Goal: Task Accomplishment & Management: Use online tool/utility

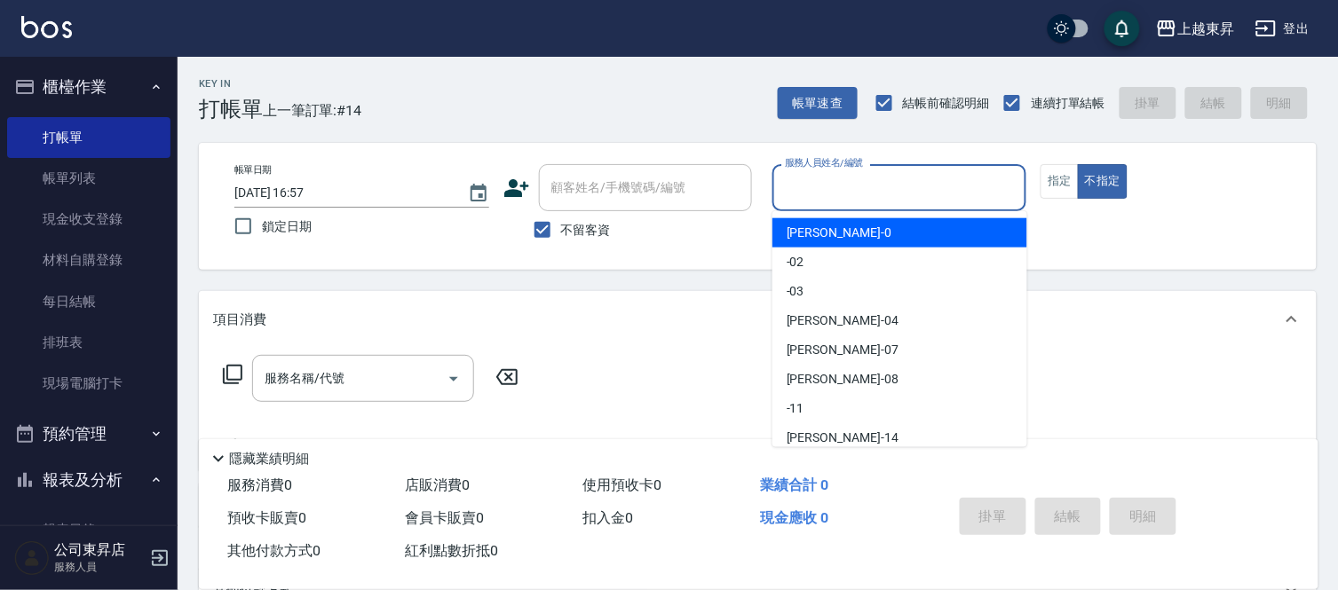
click at [833, 184] on input "服務人員姓名/編號" at bounding box center [899, 187] width 239 height 31
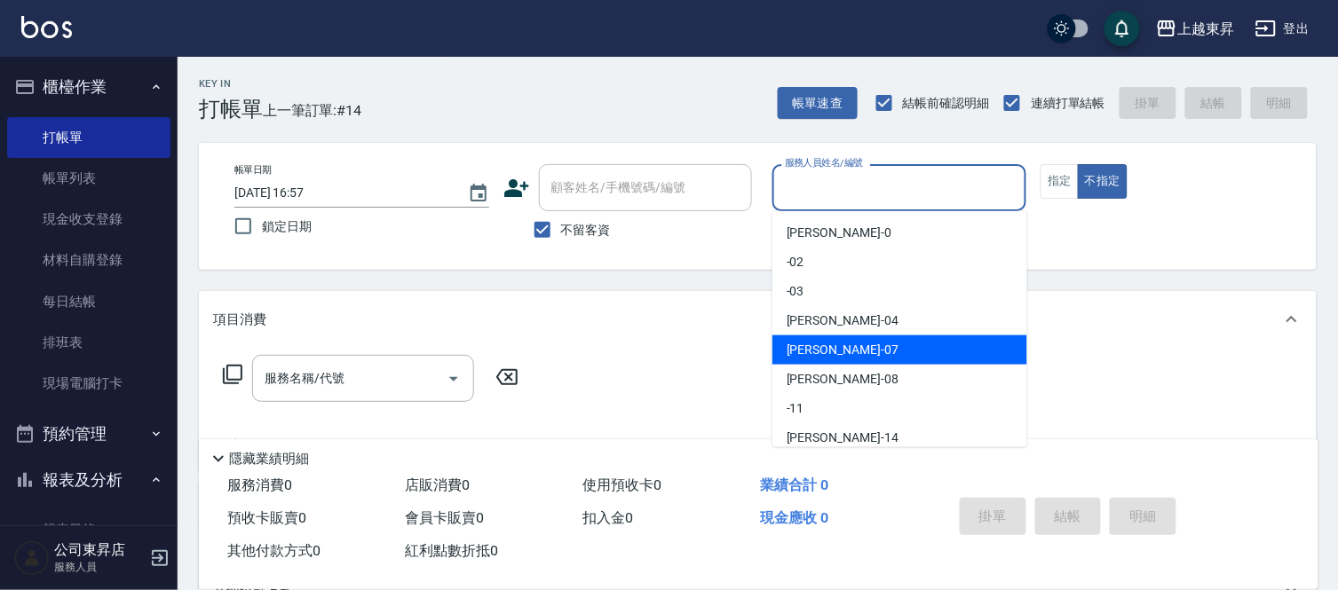
drag, startPoint x: 809, startPoint y: 343, endPoint x: 800, endPoint y: 343, distance: 9.8
click at [813, 347] on span "[PERSON_NAME] -07" at bounding box center [842, 350] width 112 height 19
type input "[PERSON_NAME]-07"
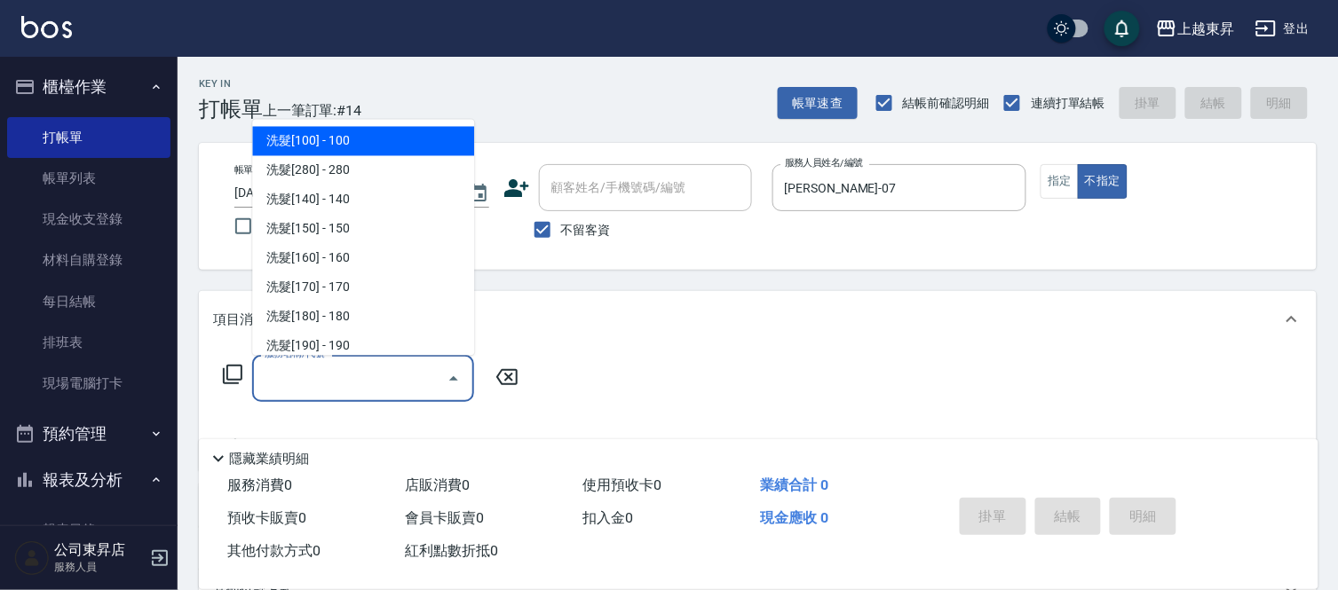
drag, startPoint x: 331, startPoint y: 373, endPoint x: 320, endPoint y: 367, distance: 12.3
click at [330, 375] on input "服務名稱/代號" at bounding box center [349, 378] width 179 height 31
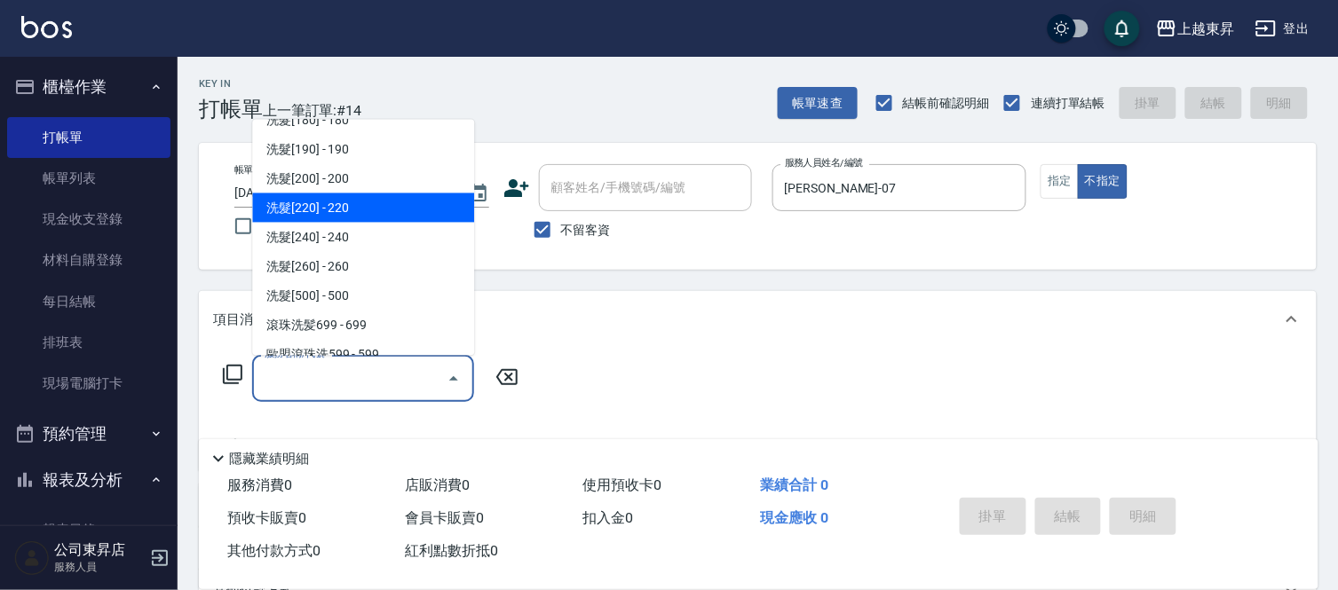
scroll to position [296, 0]
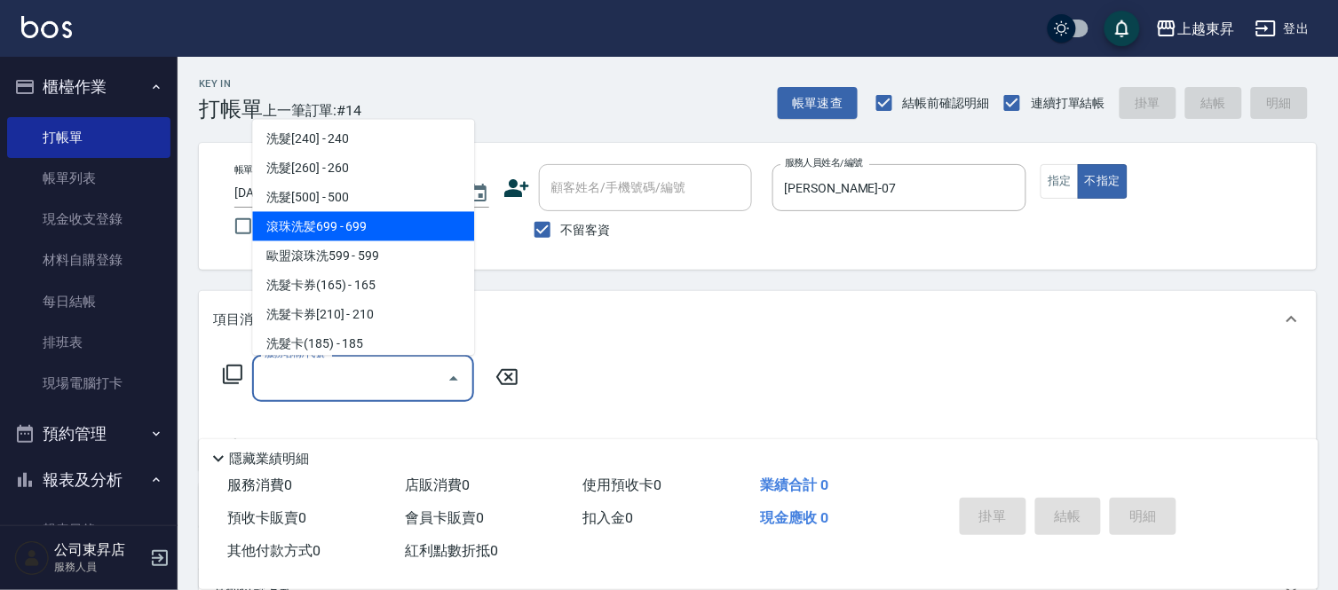
click at [404, 223] on span "滾珠洗髪699 - 699" at bounding box center [363, 226] width 222 height 29
type input "滾珠洗髪699(214)"
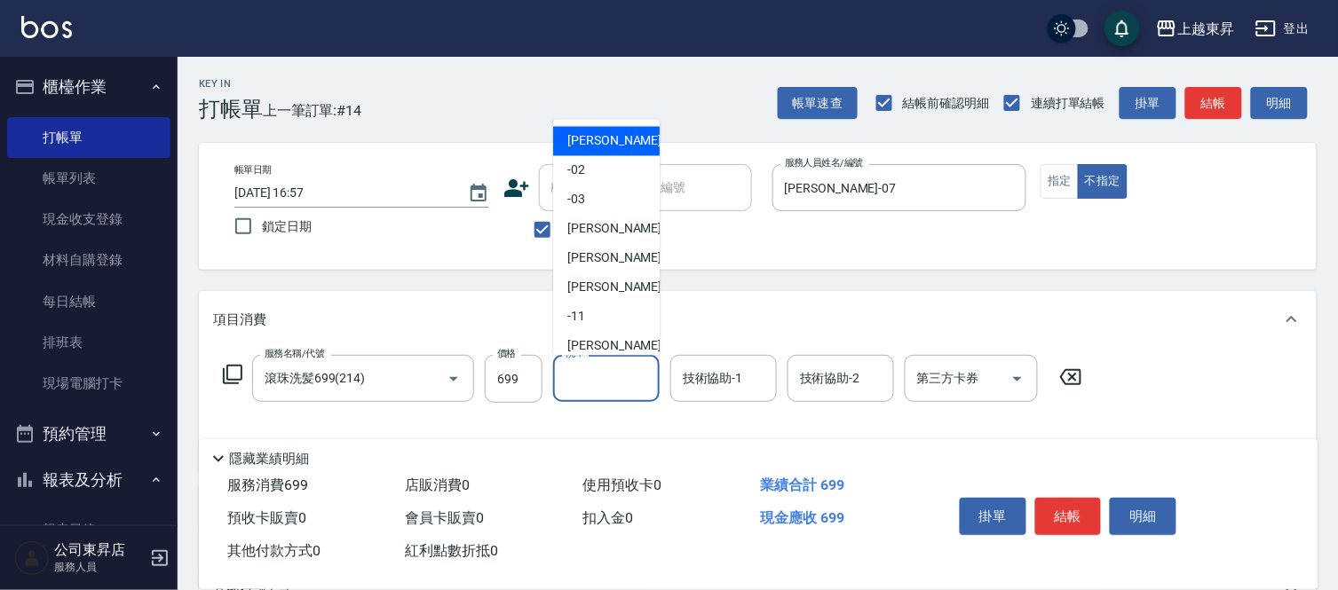
click at [587, 379] on input "洗-1" at bounding box center [606, 378] width 91 height 31
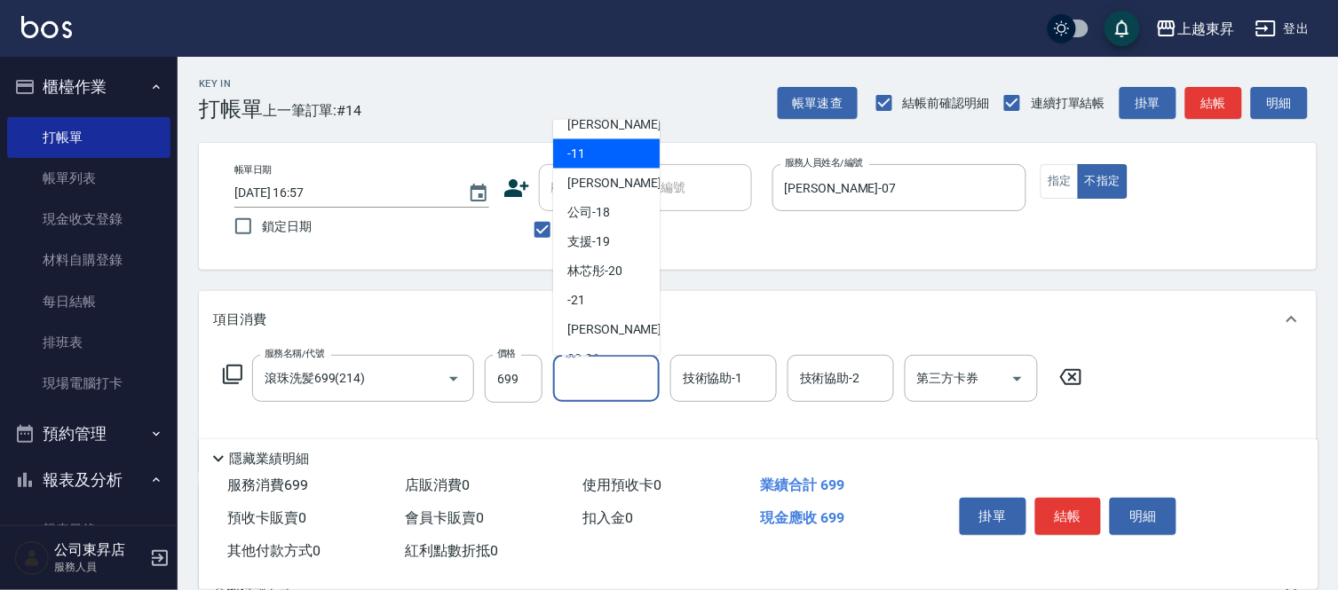
scroll to position [197, 0]
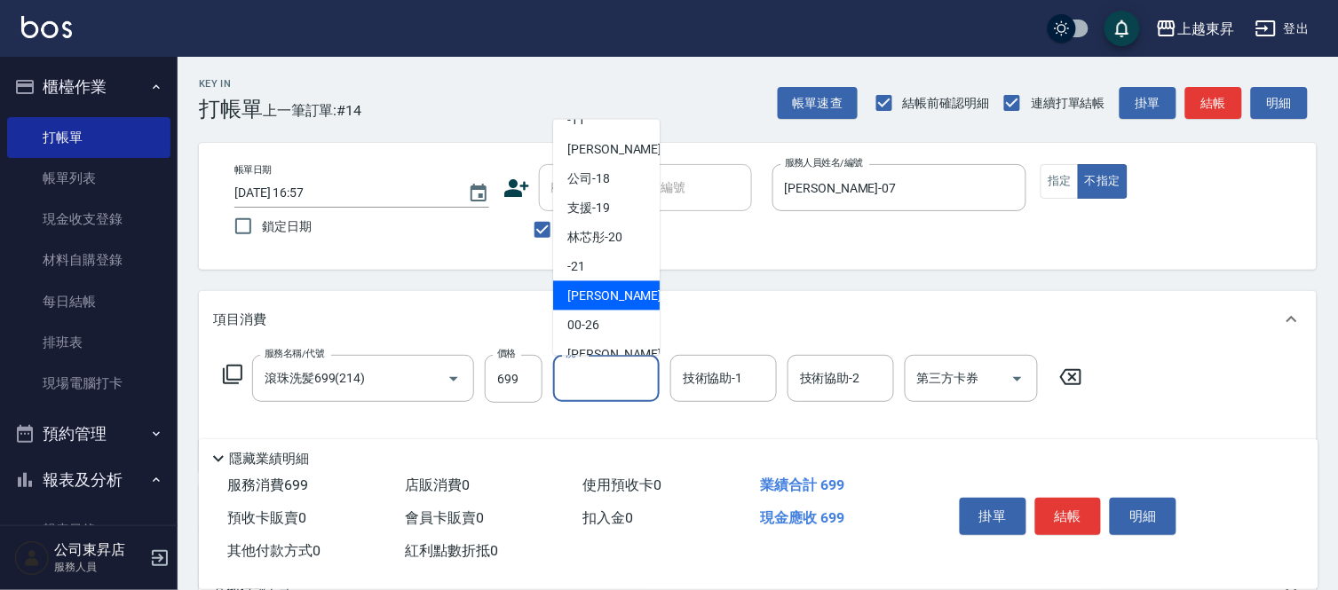
drag, startPoint x: 599, startPoint y: 289, endPoint x: 644, endPoint y: 332, distance: 62.2
click at [605, 296] on span "[PERSON_NAME]-22" at bounding box center [623, 296] width 112 height 19
type input "[PERSON_NAME]-22"
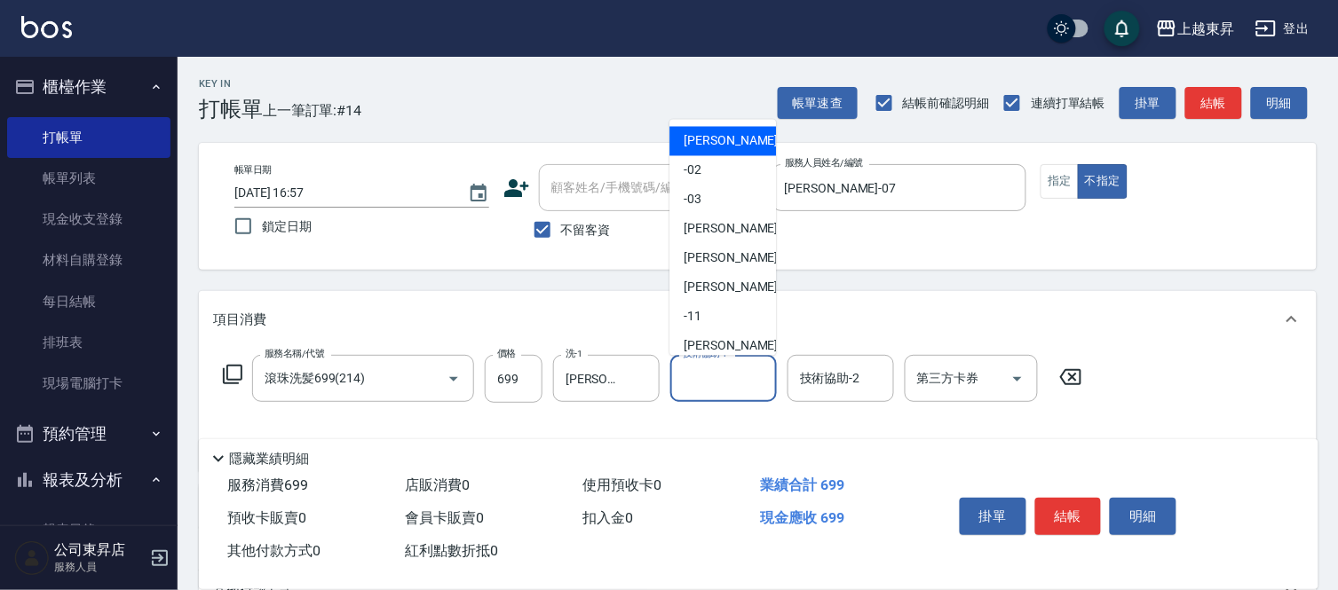
click at [713, 374] on input "技術協助-1" at bounding box center [723, 378] width 91 height 31
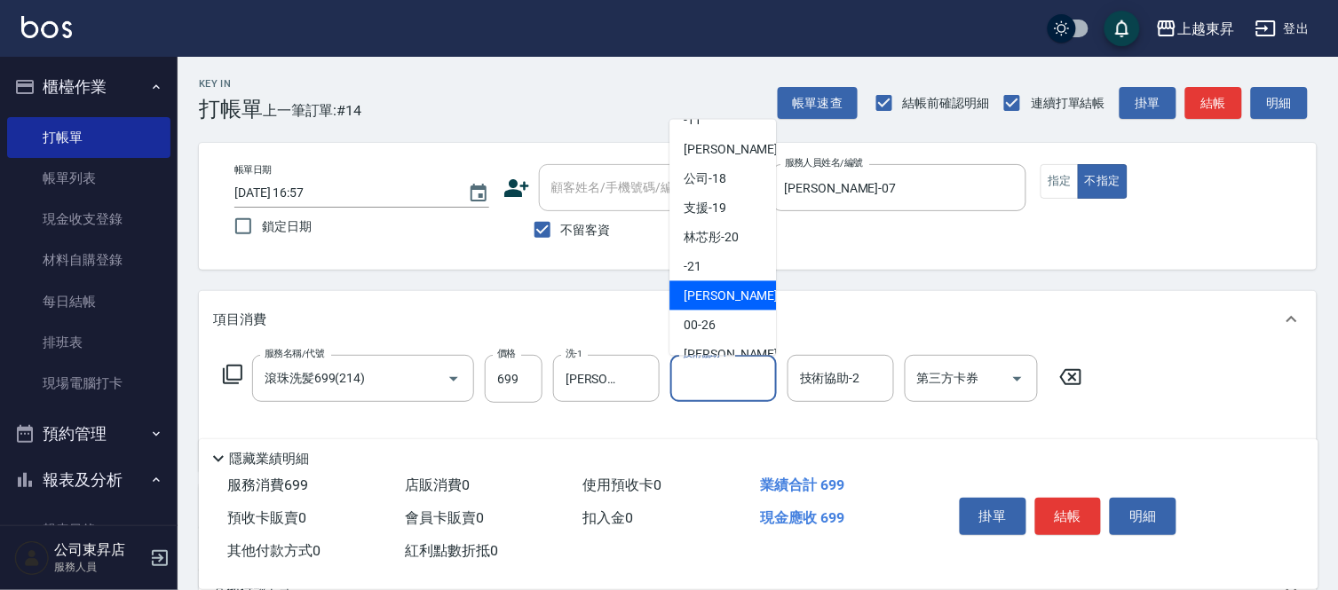
click at [716, 297] on span "[PERSON_NAME]-22" at bounding box center [739, 296] width 112 height 19
type input "[PERSON_NAME]-22"
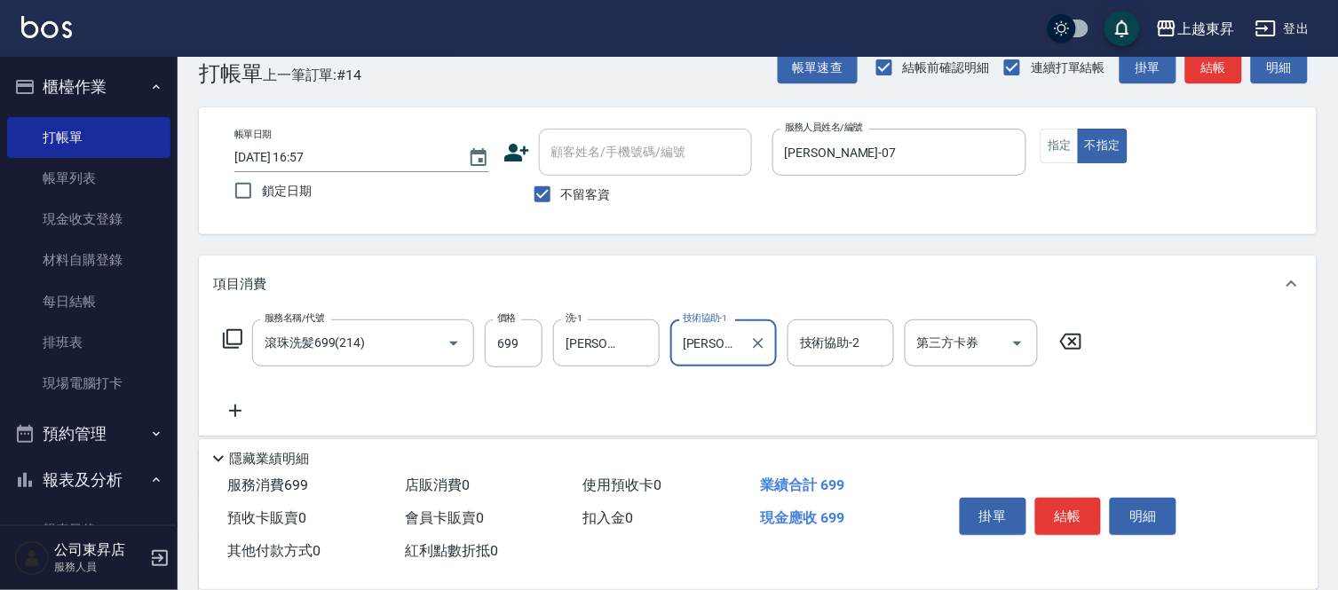
scroll to position [99, 0]
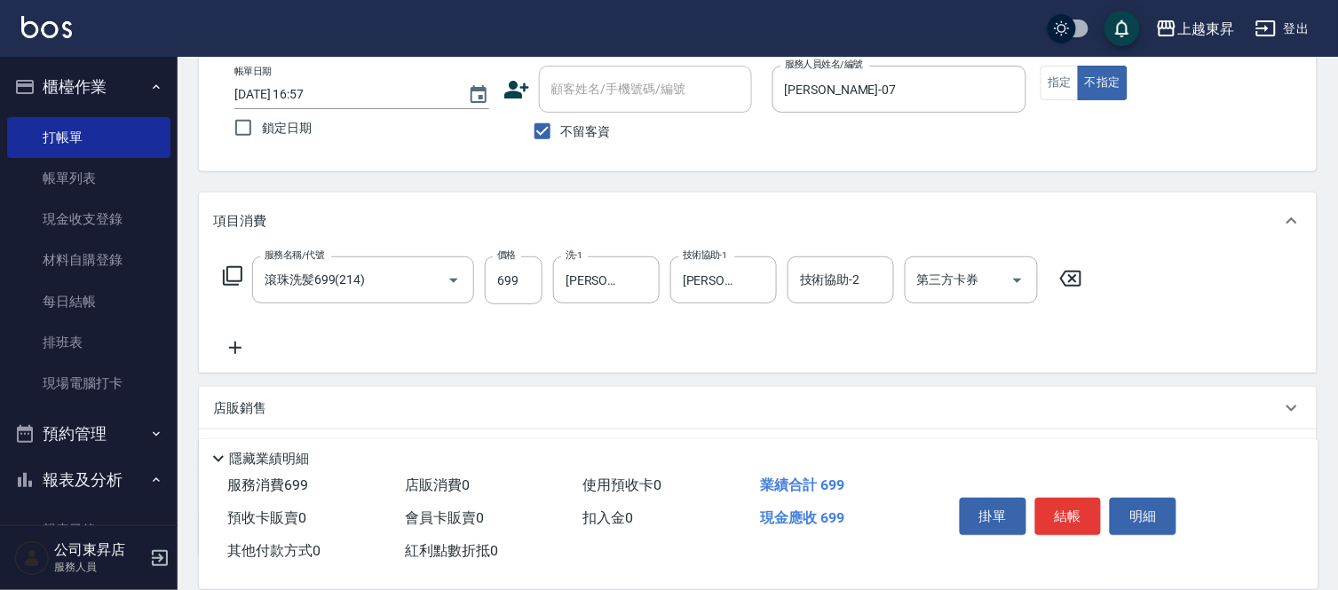
click at [240, 348] on icon at bounding box center [235, 347] width 44 height 21
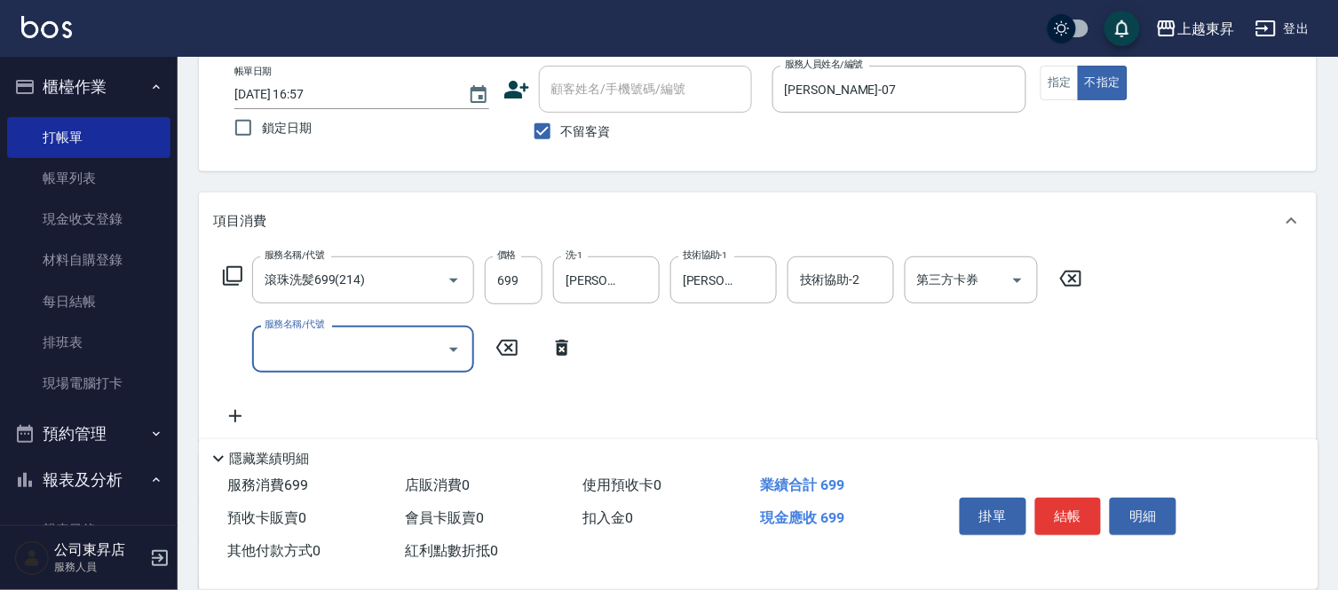
click at [294, 348] on input "服務名稱/代號" at bounding box center [349, 349] width 179 height 31
click at [294, 349] on input "服務名稱/代號" at bounding box center [349, 349] width 179 height 31
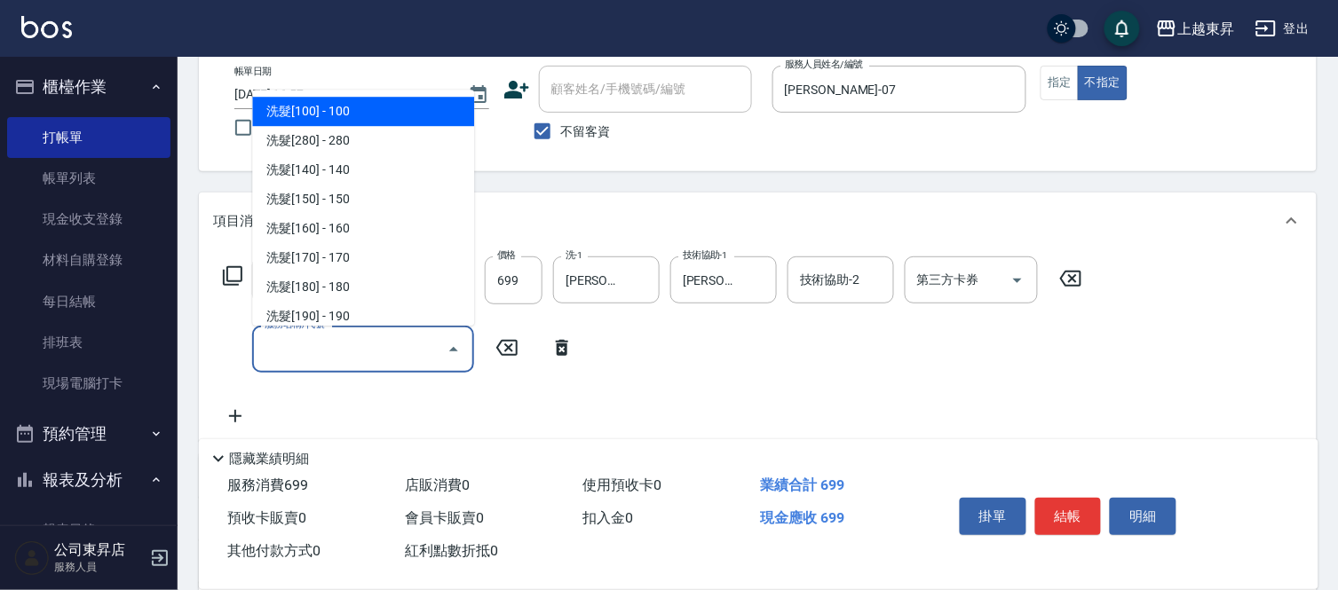
click at [294, 349] on input "服務名稱/代號" at bounding box center [349, 349] width 179 height 31
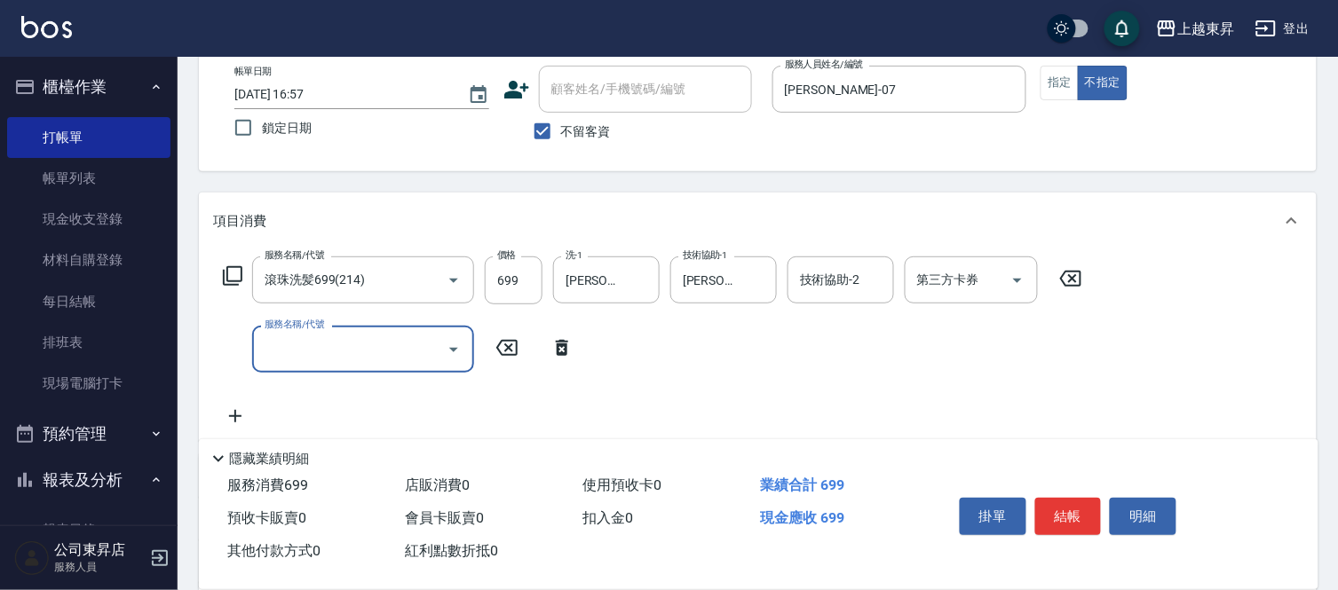
drag, startPoint x: 297, startPoint y: 359, endPoint x: 278, endPoint y: 399, distance: 45.3
click at [294, 358] on input "服務名稱/代號" at bounding box center [349, 349] width 179 height 31
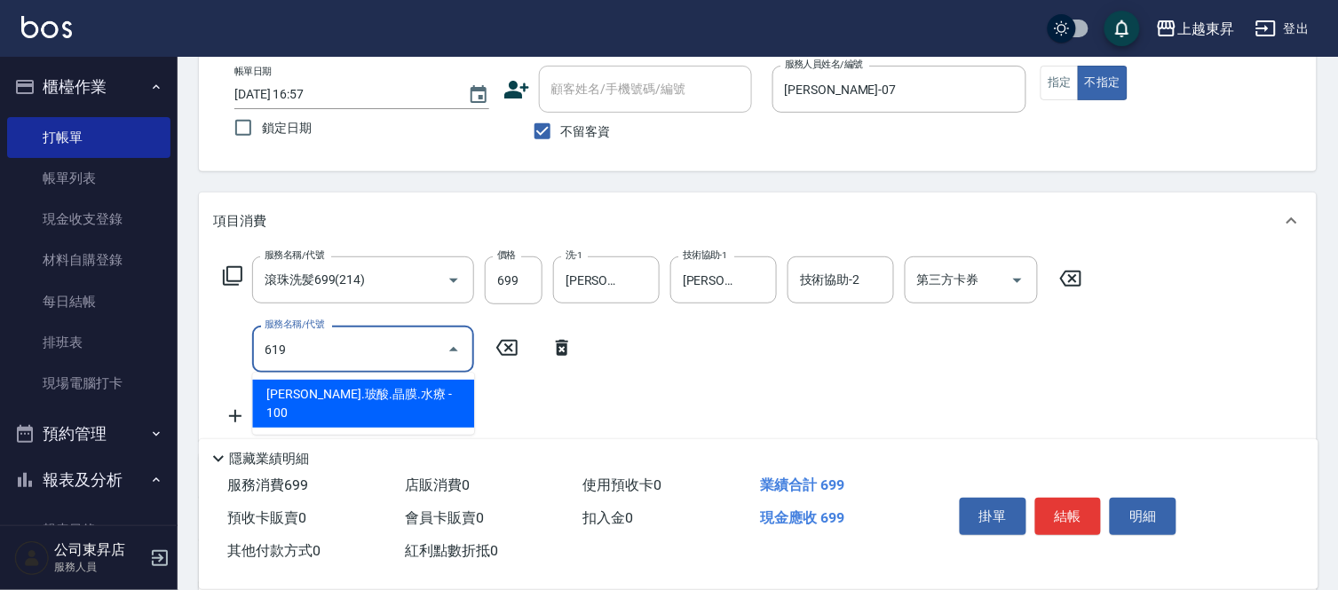
drag, startPoint x: 437, startPoint y: 403, endPoint x: 482, endPoint y: 397, distance: 45.7
click at [437, 406] on span "[PERSON_NAME].玻酸.晶膜.水療 - 100" at bounding box center [363, 404] width 222 height 48
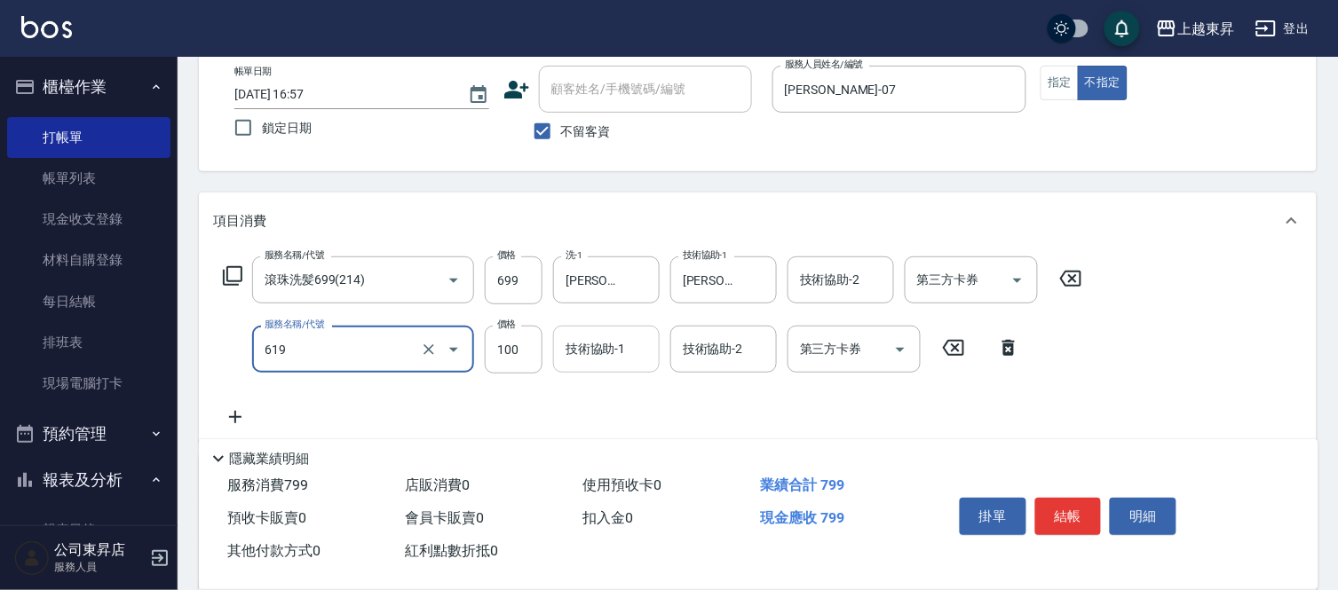
type input "煥彩.玻酸.晶膜.水療(619)"
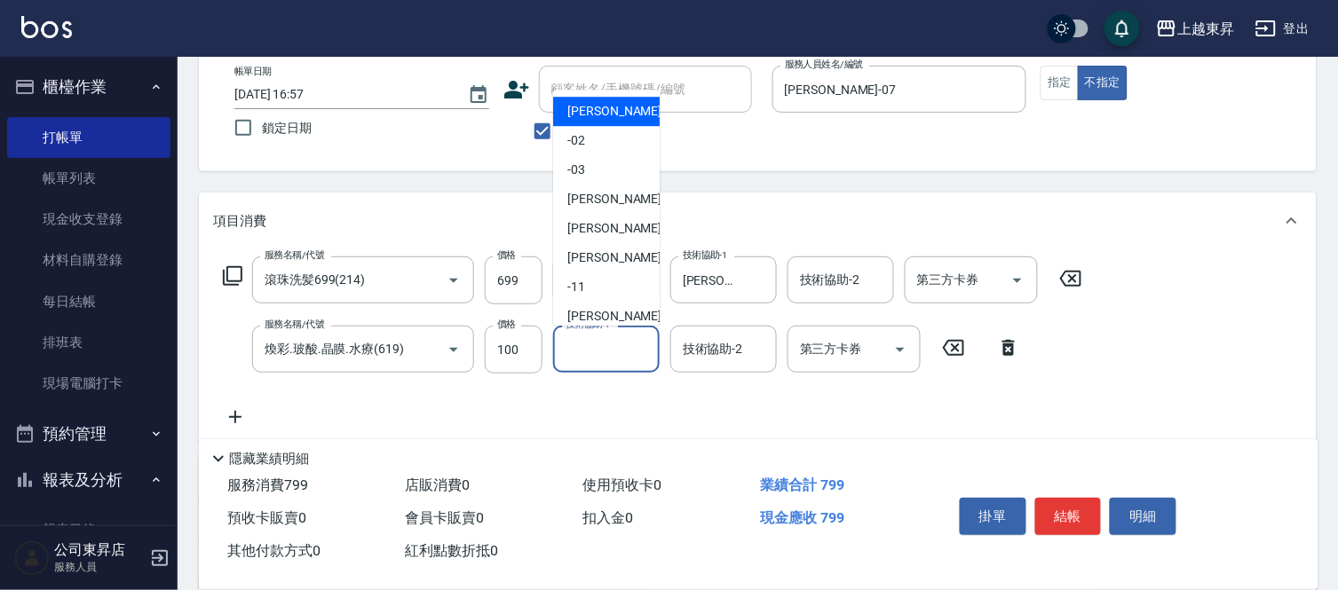
click at [589, 348] on input "技術協助-1" at bounding box center [606, 349] width 91 height 31
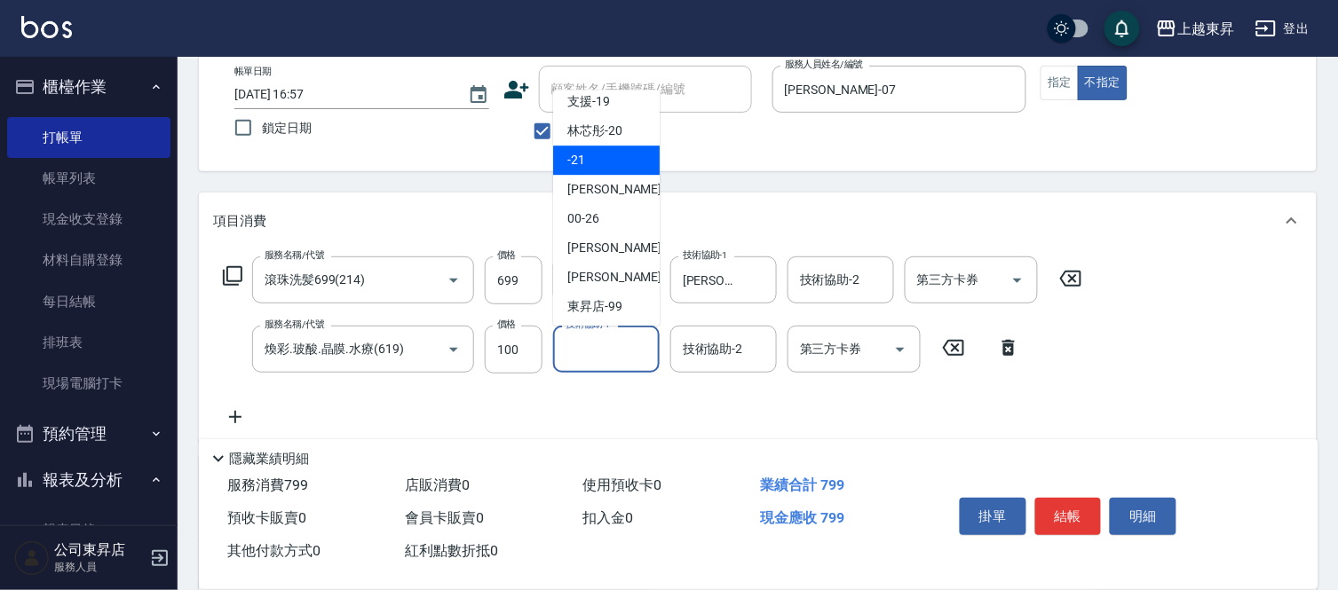
scroll to position [176, 0]
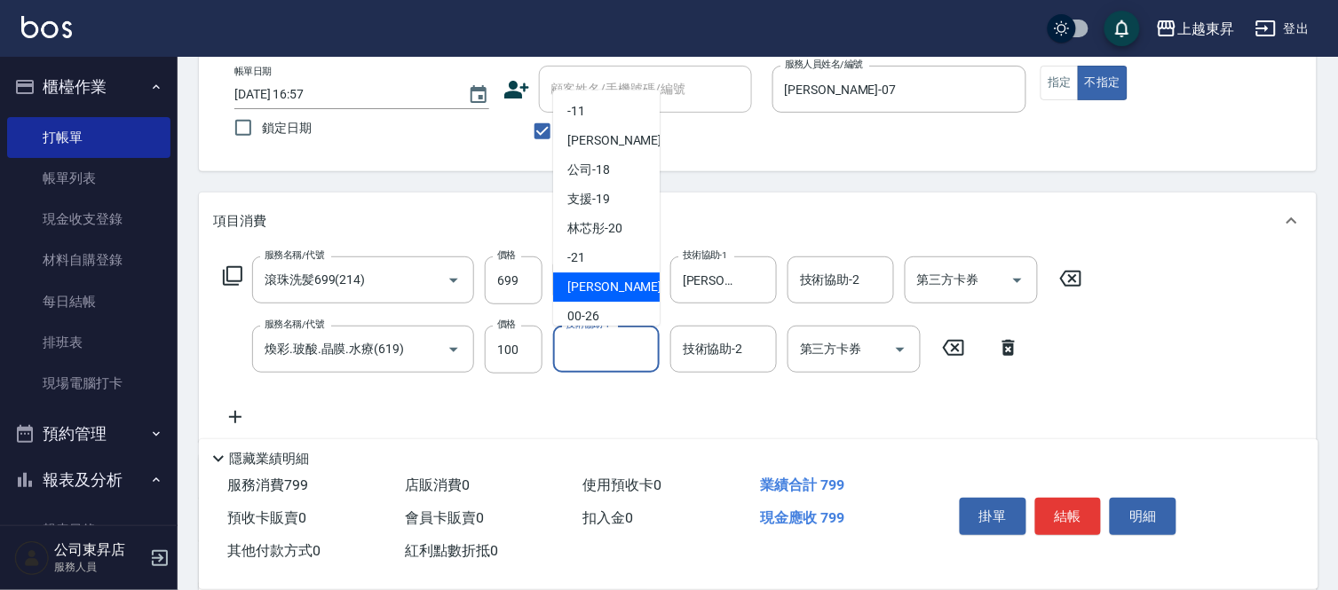
click at [610, 285] on span "[PERSON_NAME]-22" at bounding box center [623, 287] width 112 height 19
type input "[PERSON_NAME]-22"
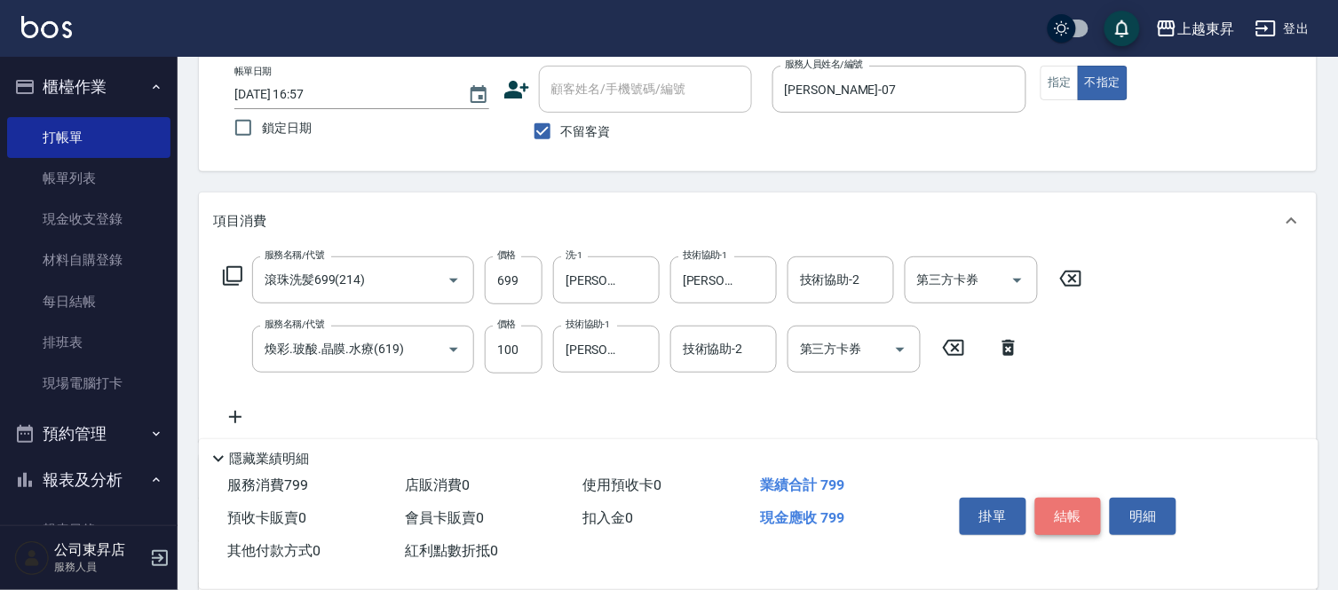
click at [1069, 509] on button "結帳" at bounding box center [1068, 516] width 67 height 37
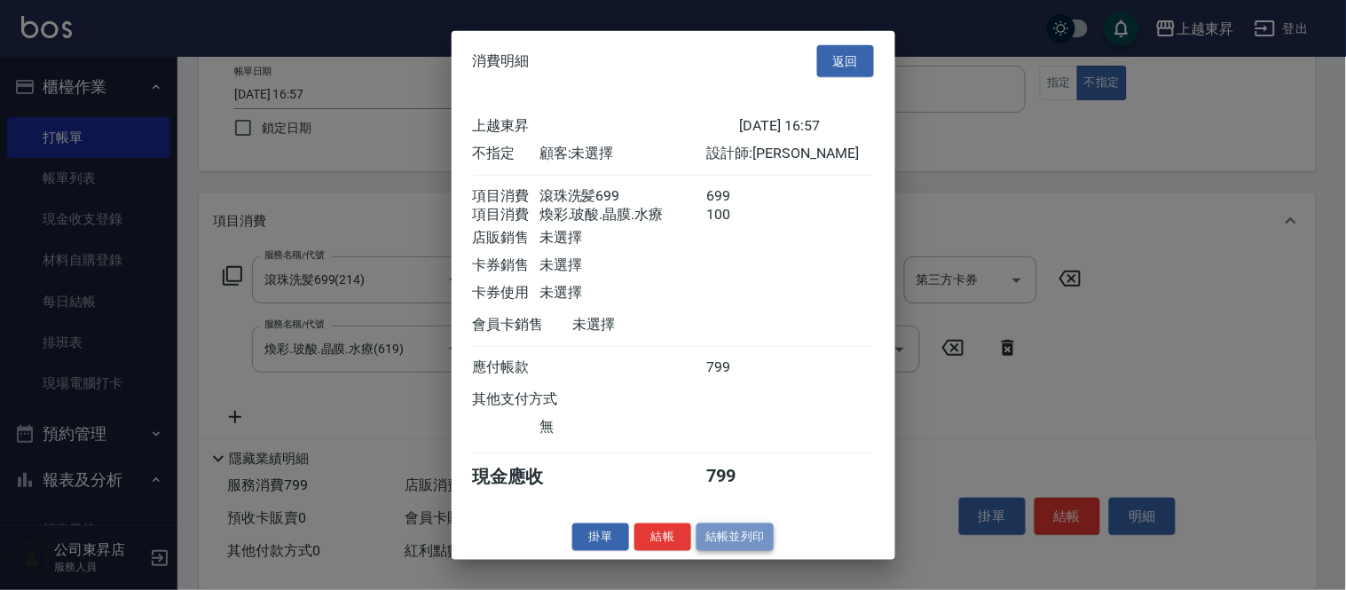
click at [751, 547] on button "結帳並列印" at bounding box center [735, 538] width 77 height 28
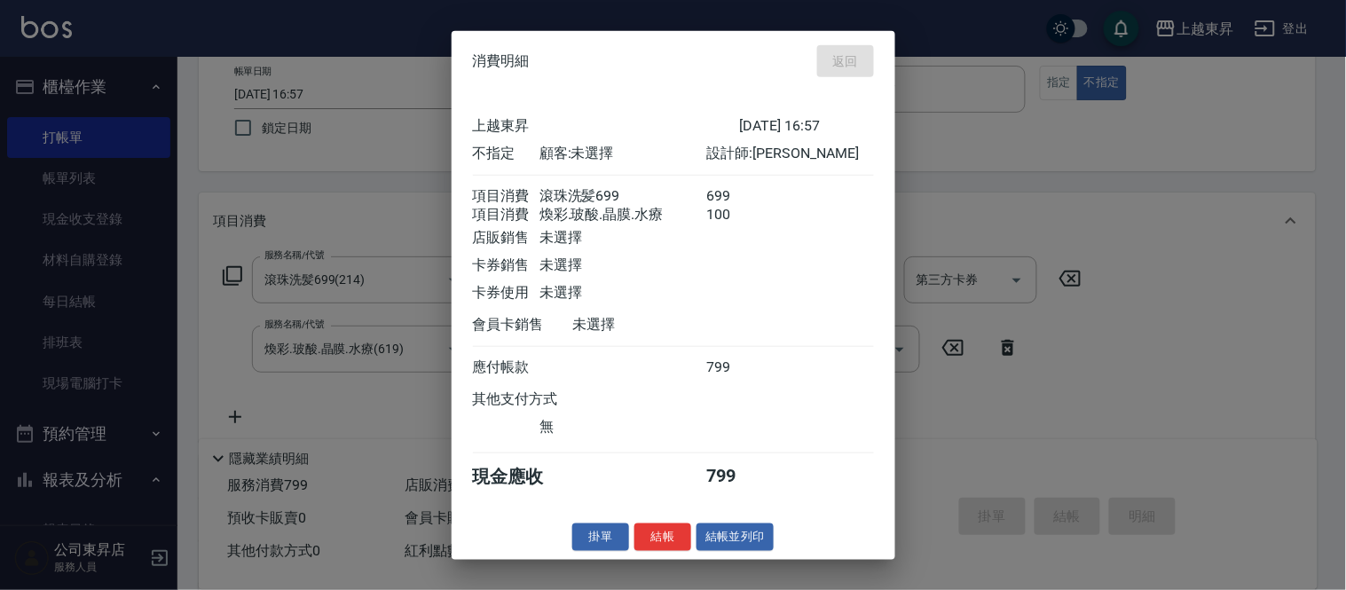
type input "[DATE] 17:35"
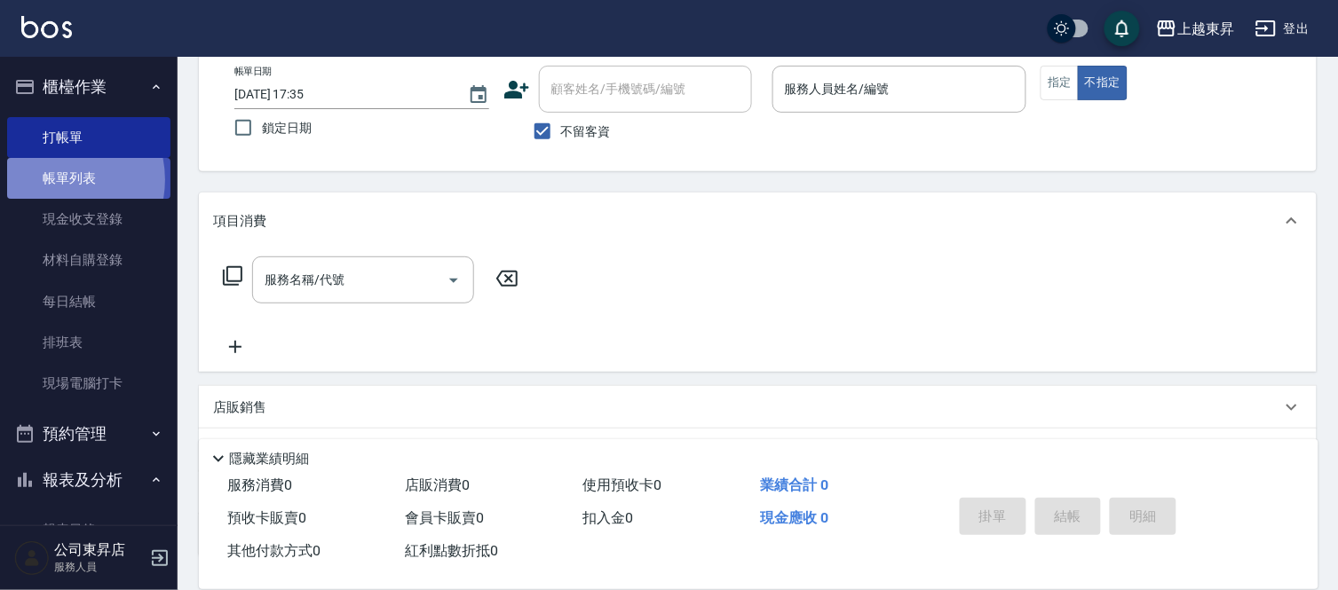
click at [53, 180] on link "帳單列表" at bounding box center [88, 178] width 163 height 41
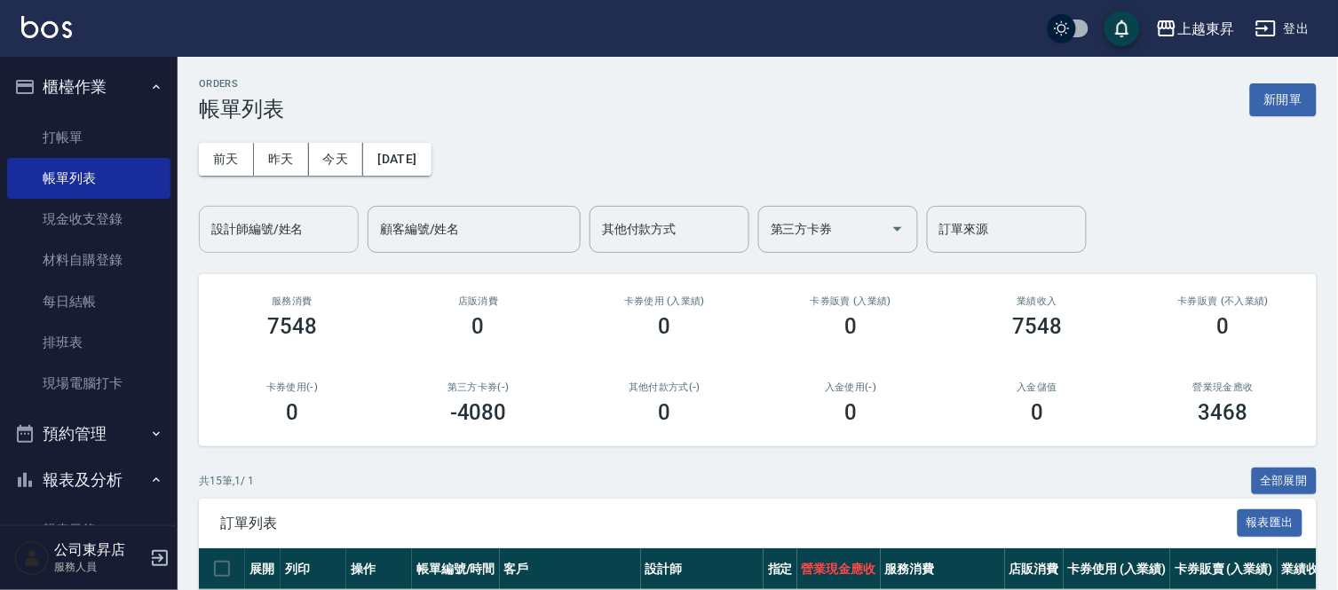
click at [231, 231] on input "設計師編號/姓名" at bounding box center [279, 229] width 144 height 31
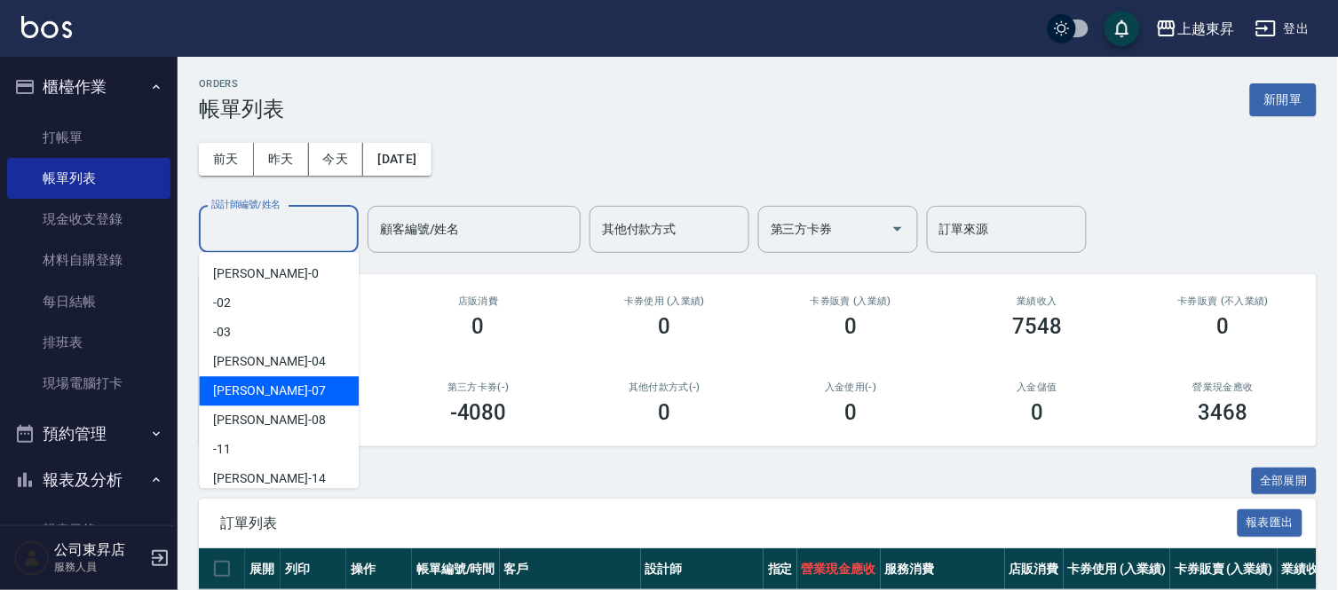
click at [234, 394] on span "[PERSON_NAME] -07" at bounding box center [269, 391] width 112 height 19
type input "[PERSON_NAME]-07"
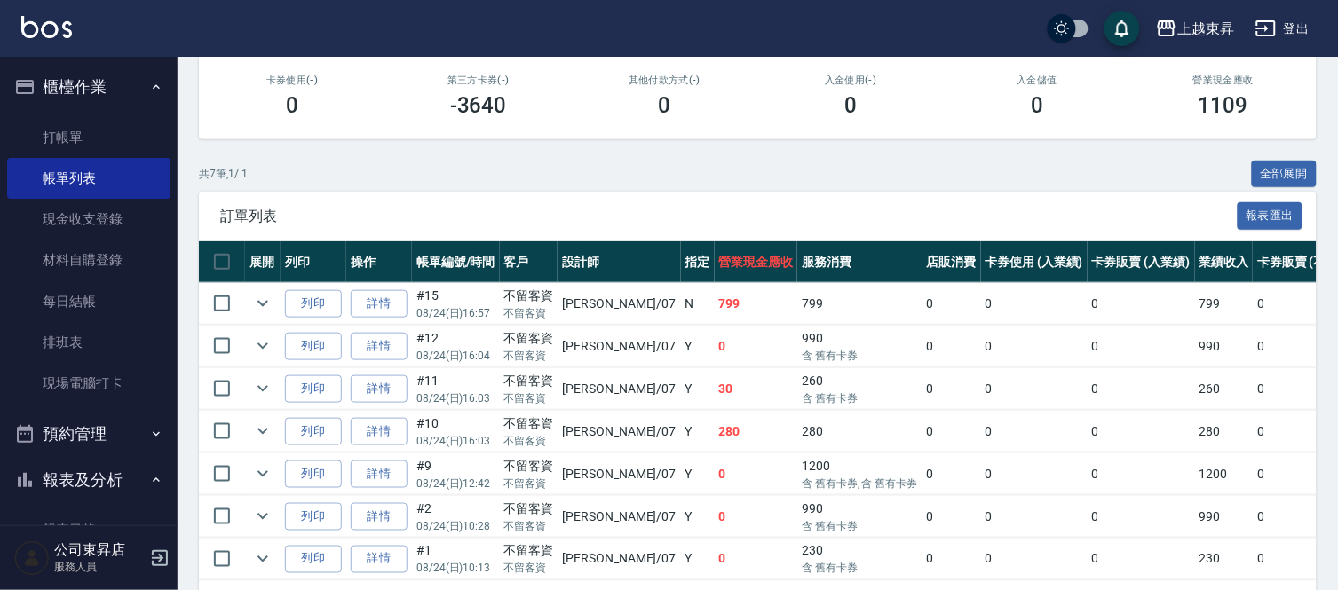
scroll to position [87, 0]
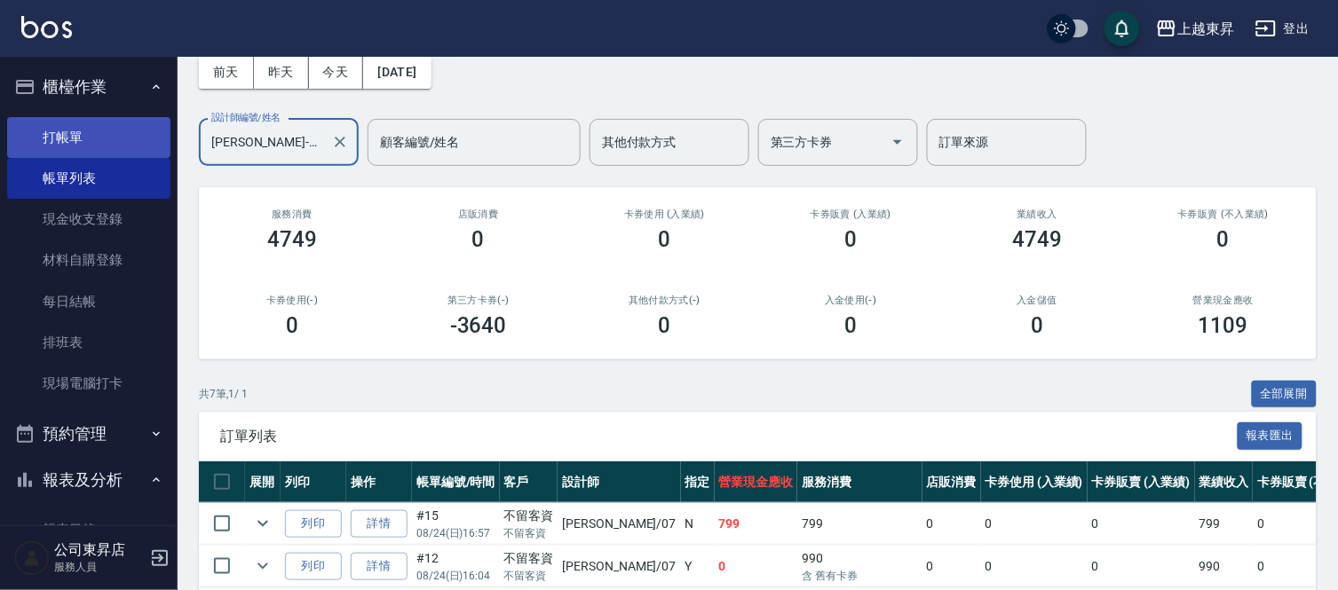
click at [86, 130] on link "打帳單" at bounding box center [88, 137] width 163 height 41
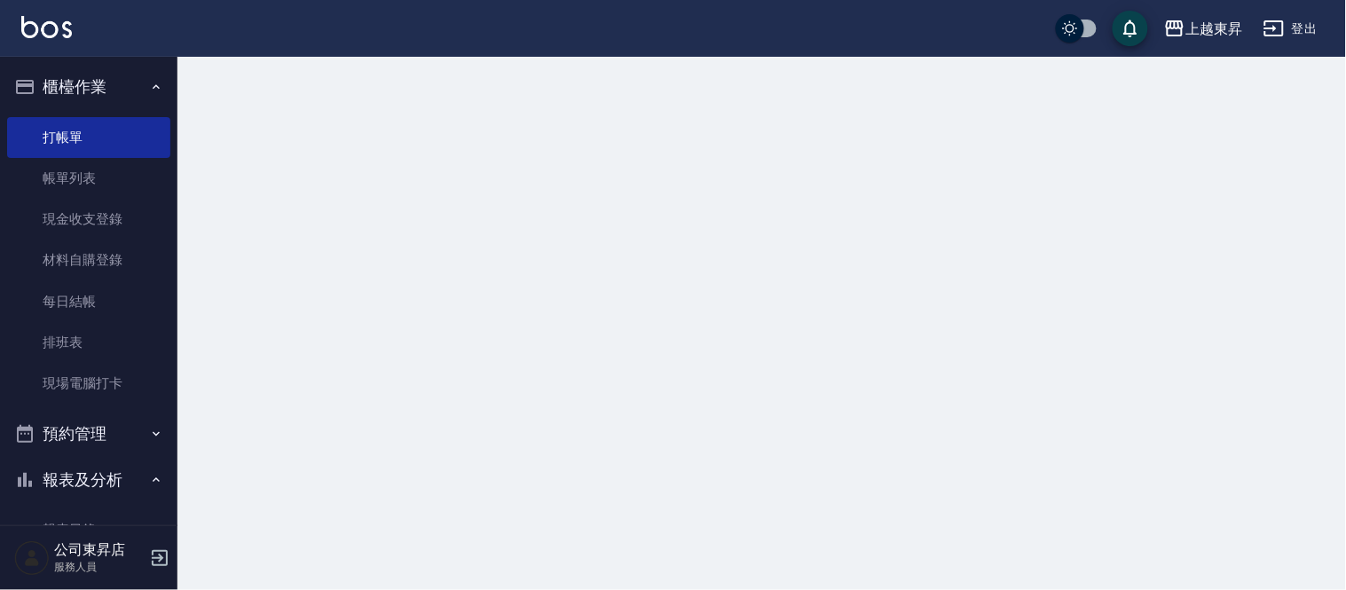
drag, startPoint x: 84, startPoint y: 131, endPoint x: 23, endPoint y: 58, distance: 95.8
click at [49, 138] on link "打帳單" at bounding box center [88, 137] width 163 height 41
